Goal: Information Seeking & Learning: Learn about a topic

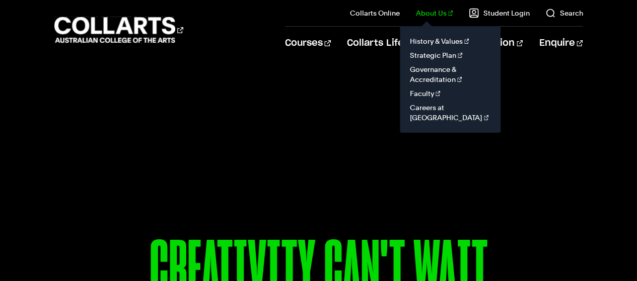
click at [441, 9] on link "About Us" at bounding box center [434, 13] width 37 height 10
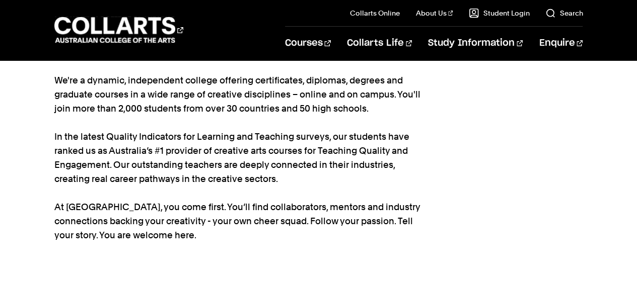
scroll to position [151, 0]
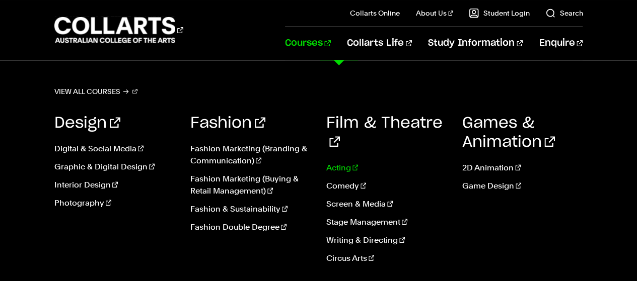
click at [339, 162] on link "Acting" at bounding box center [386, 168] width 121 height 12
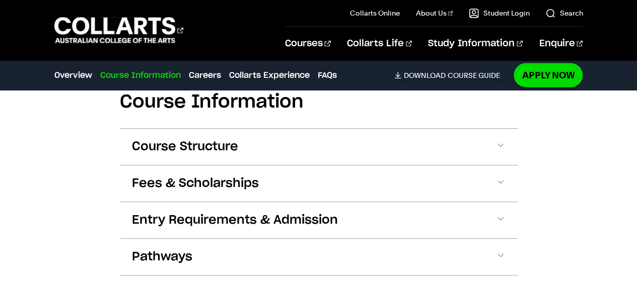
scroll to position [957, 0]
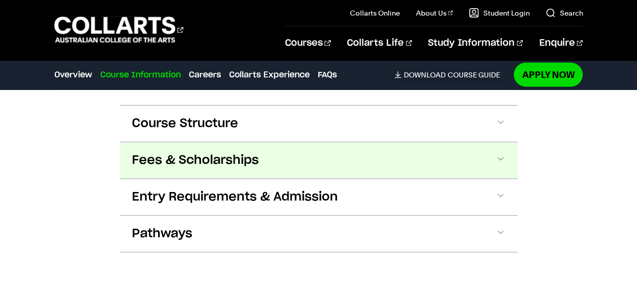
click at [494, 150] on button "Fees & Scholarships" at bounding box center [319, 161] width 398 height 36
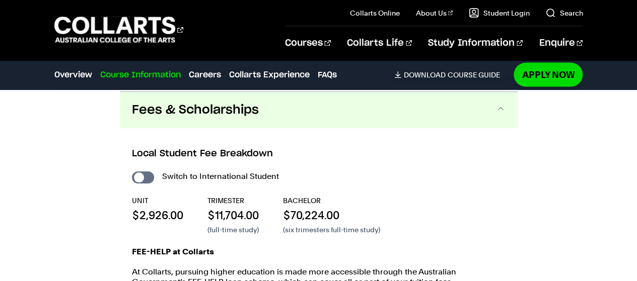
scroll to position [1057, 0]
